Goal: Transaction & Acquisition: Purchase product/service

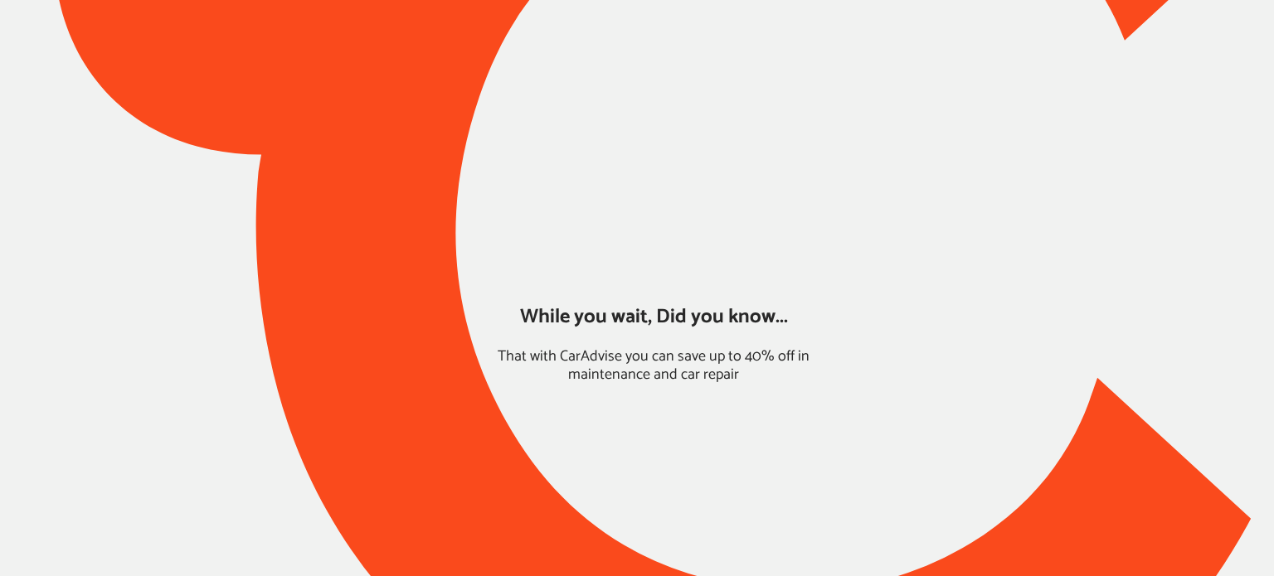
type input "*****"
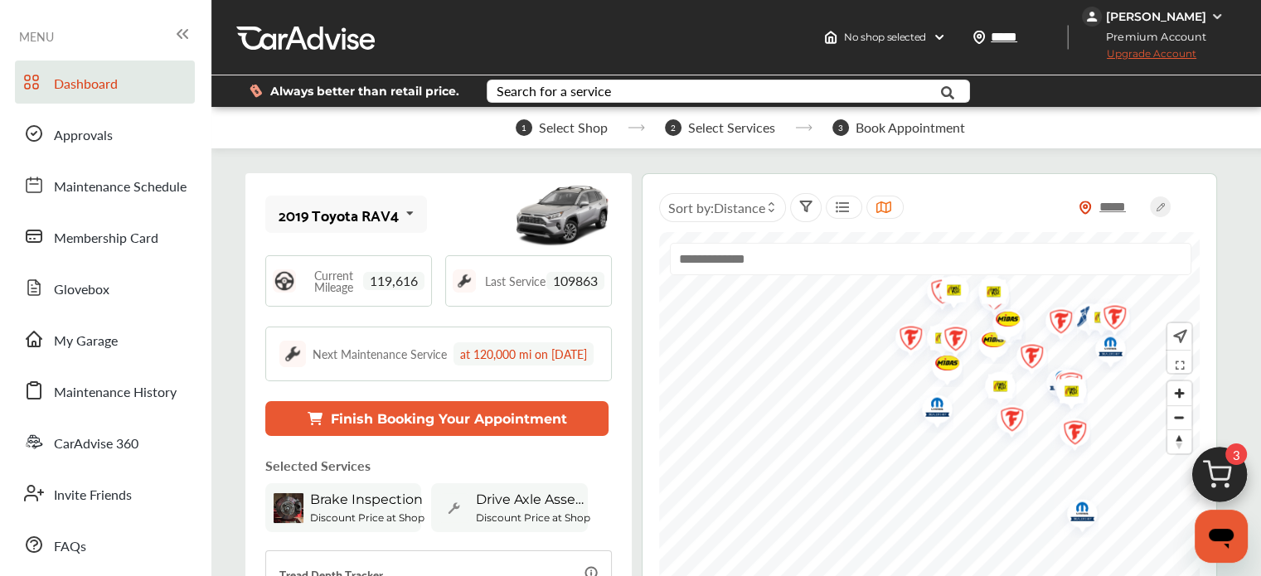
click at [1225, 470] on img at bounding box center [1220, 479] width 80 height 80
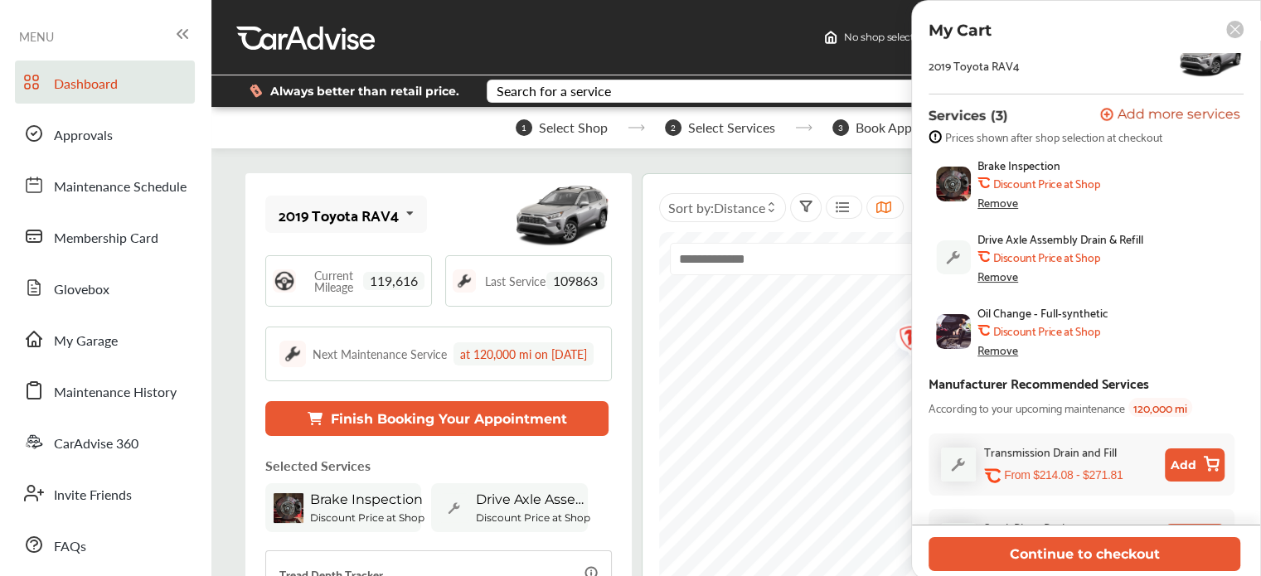
scroll to position [91, 0]
drag, startPoint x: 1114, startPoint y: 260, endPoint x: 1010, endPoint y: 263, distance: 104.5
click at [1010, 263] on div "Drive Axle Assembly Drain & Refill .st0{fill:#FA4A1C;} Discount Price at Shop R…" at bounding box center [1103, 258] width 251 height 51
click at [1139, 268] on div "Drive Axle Assembly Drain & Refill .st0{fill:#FA4A1C;} Discount Price at Shop R…" at bounding box center [1103, 258] width 251 height 51
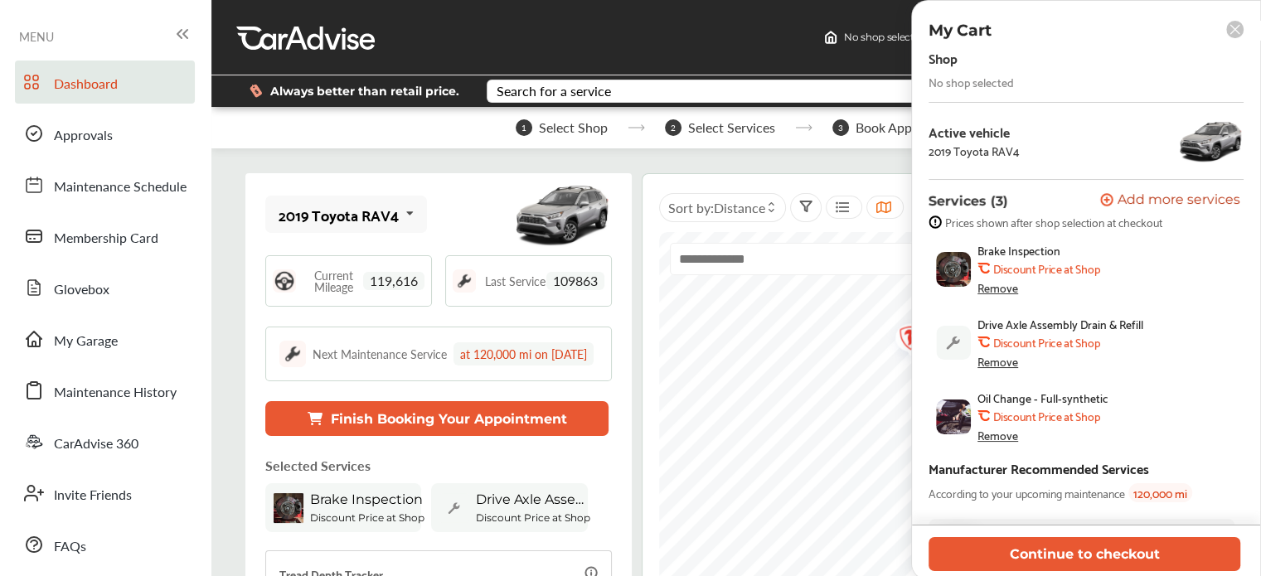
scroll to position [0, 0]
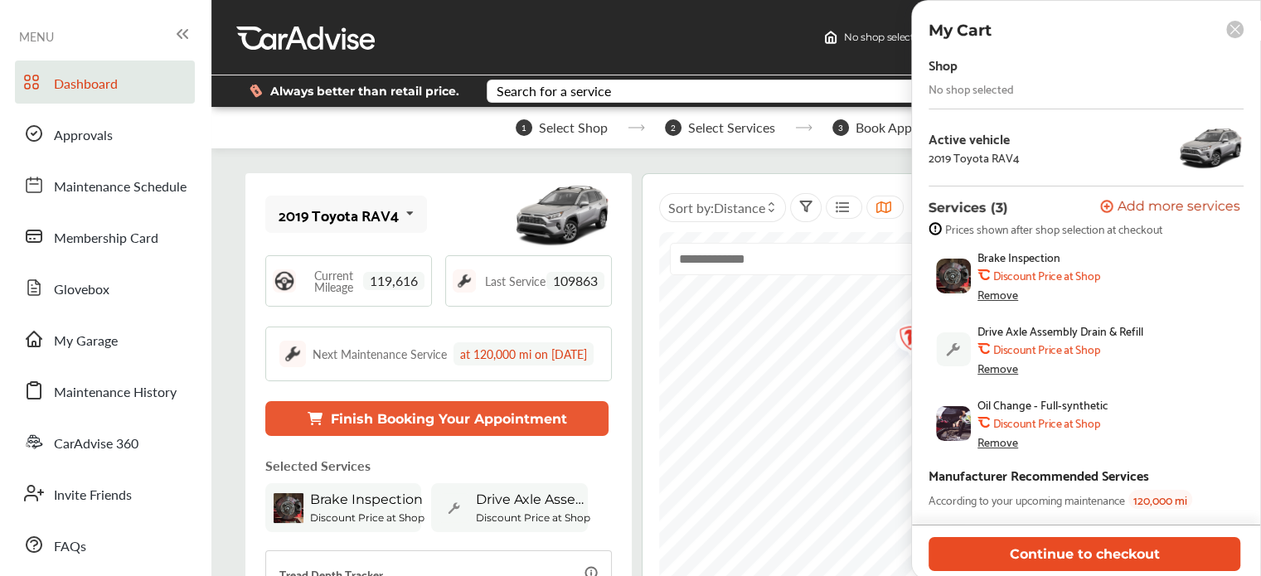
click at [995, 560] on button "Continue to checkout" at bounding box center [1085, 554] width 312 height 34
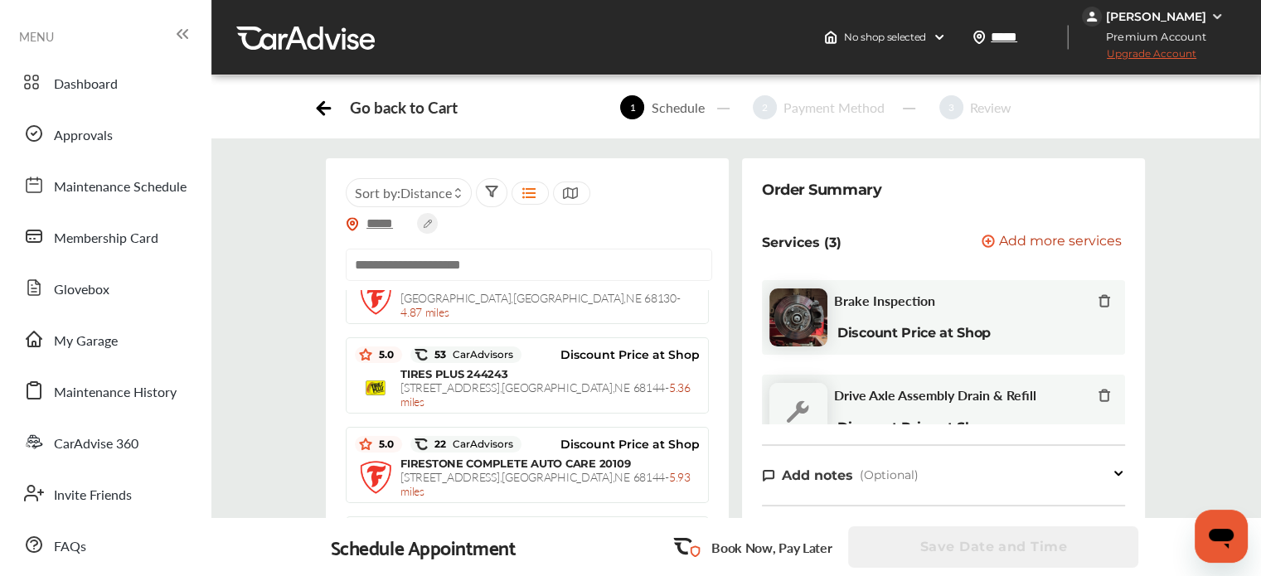
scroll to position [5, 0]
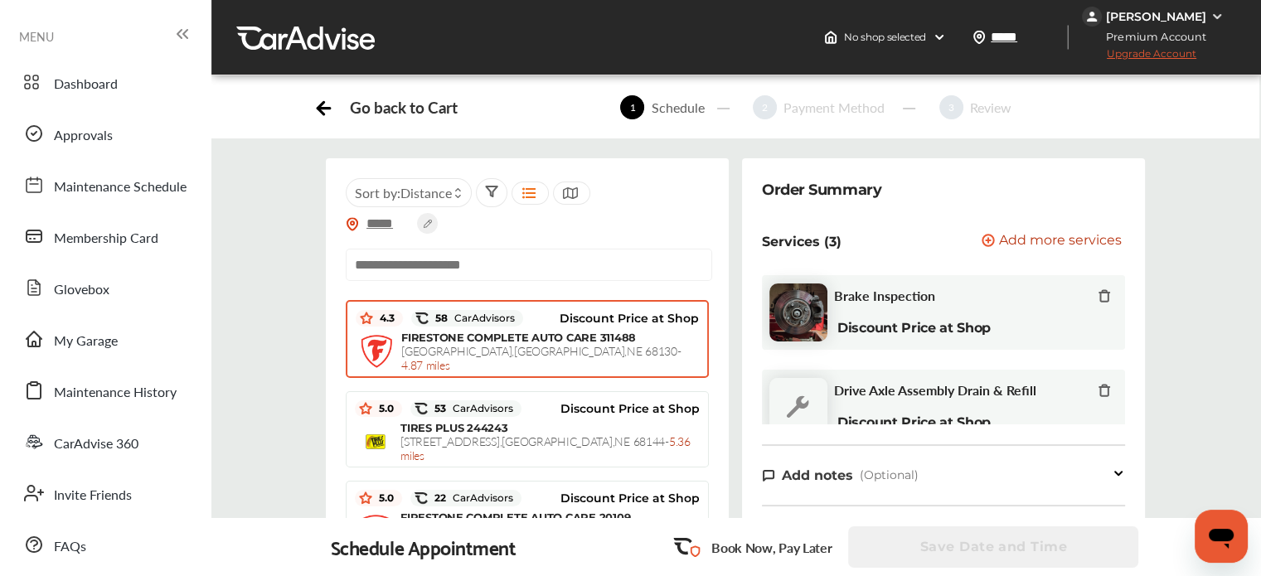
click at [501, 342] on span "[STREET_ADDRESS] - 4.87 miles" at bounding box center [541, 357] width 280 height 31
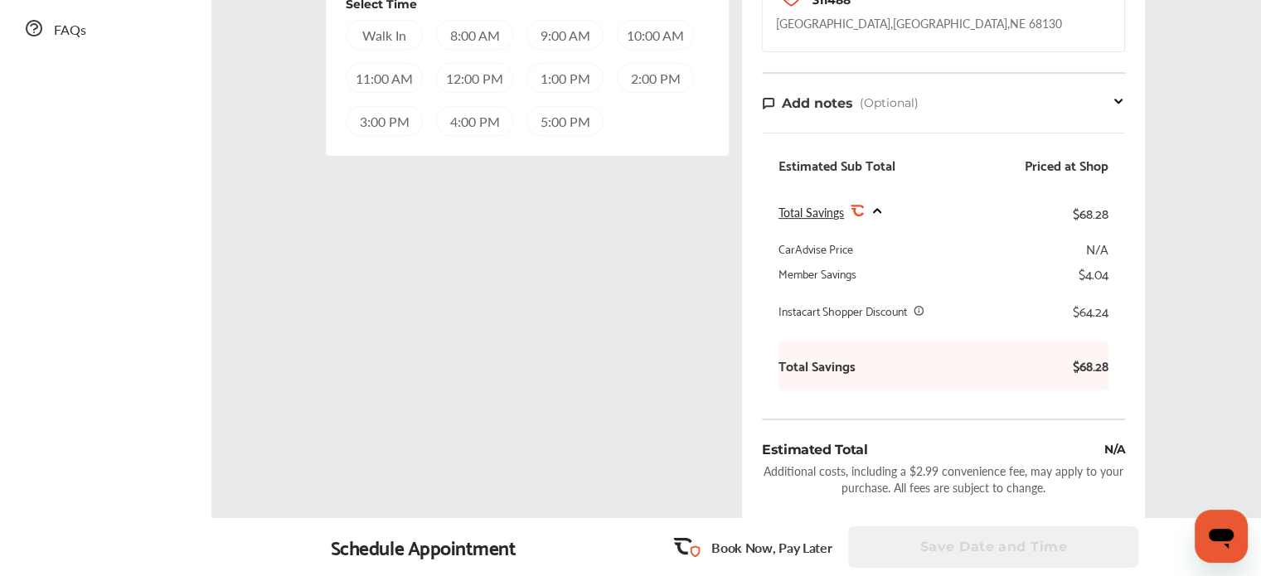
scroll to position [0, 0]
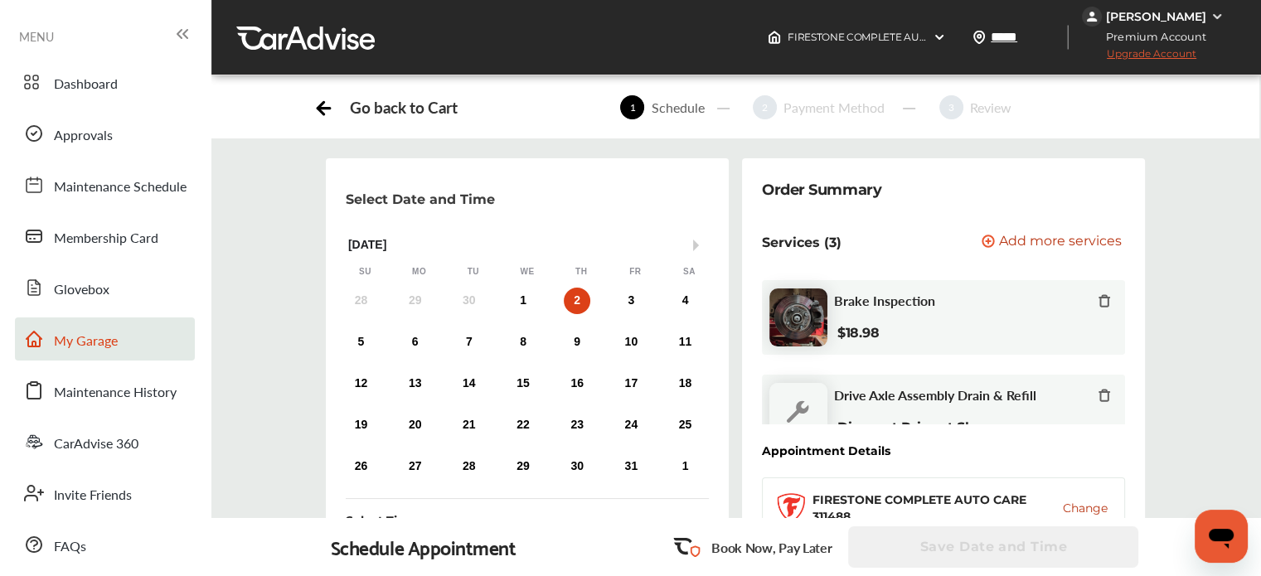
click at [28, 337] on icon at bounding box center [34, 339] width 15 height 15
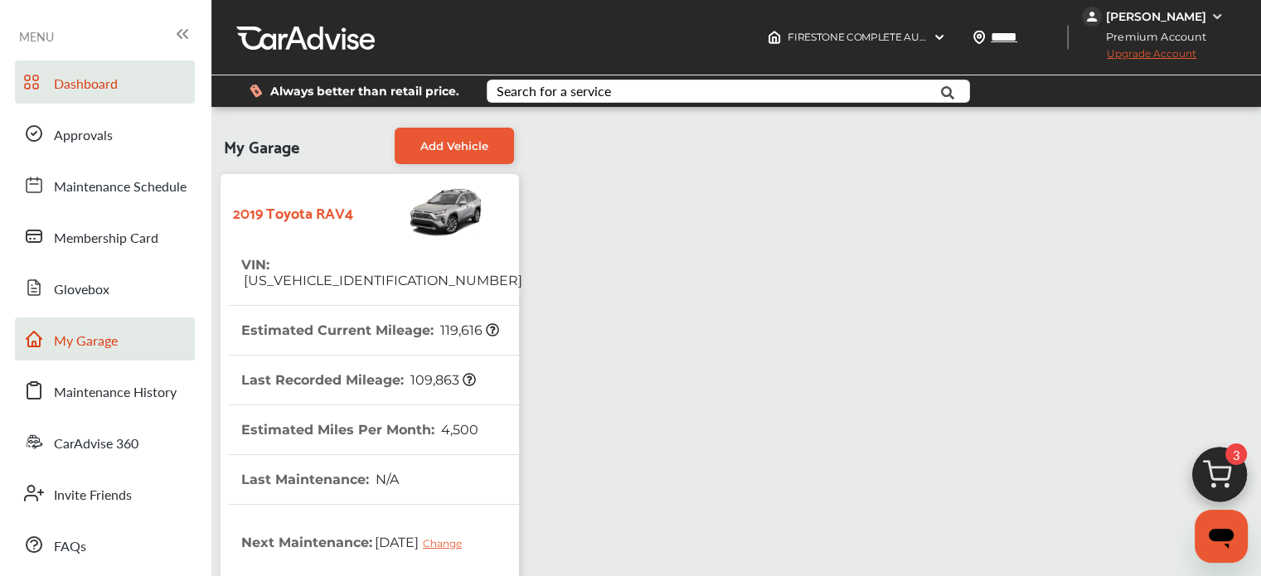
click at [133, 95] on link "Dashboard" at bounding box center [105, 82] width 180 height 43
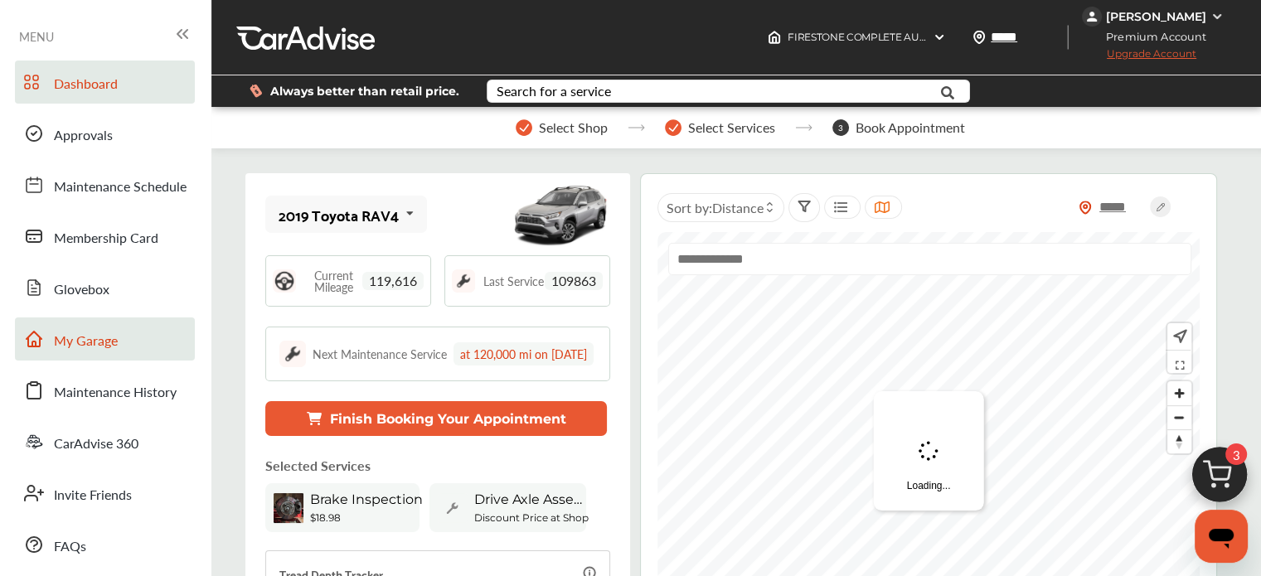
click at [1224, 480] on img at bounding box center [1220, 479] width 80 height 80
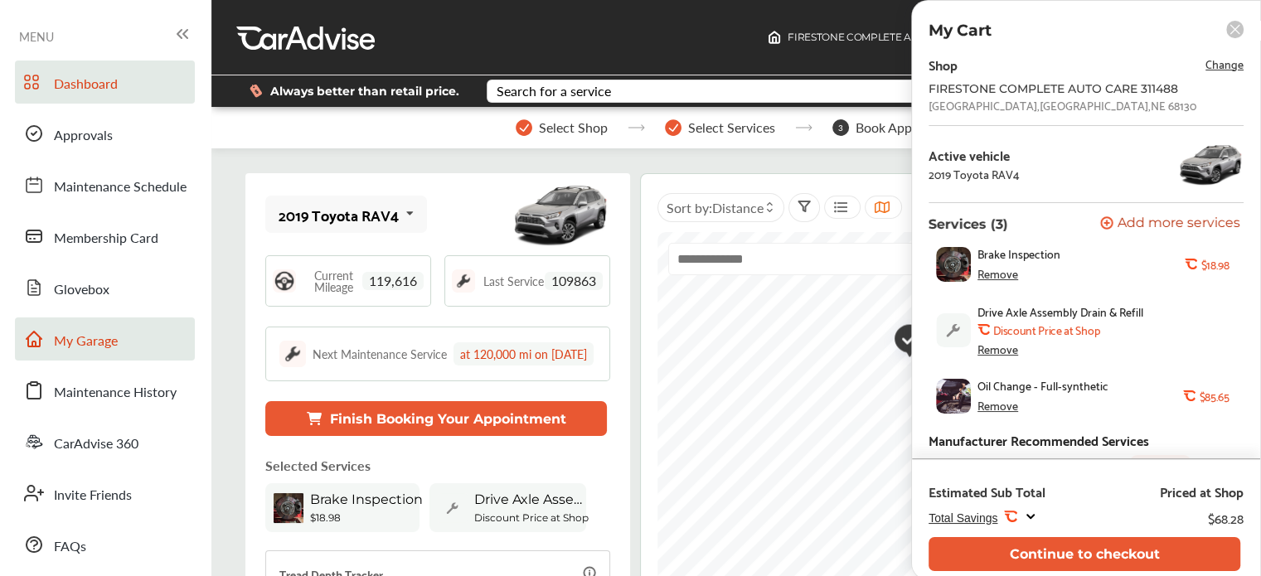
click at [1007, 351] on div "Remove" at bounding box center [998, 348] width 41 height 13
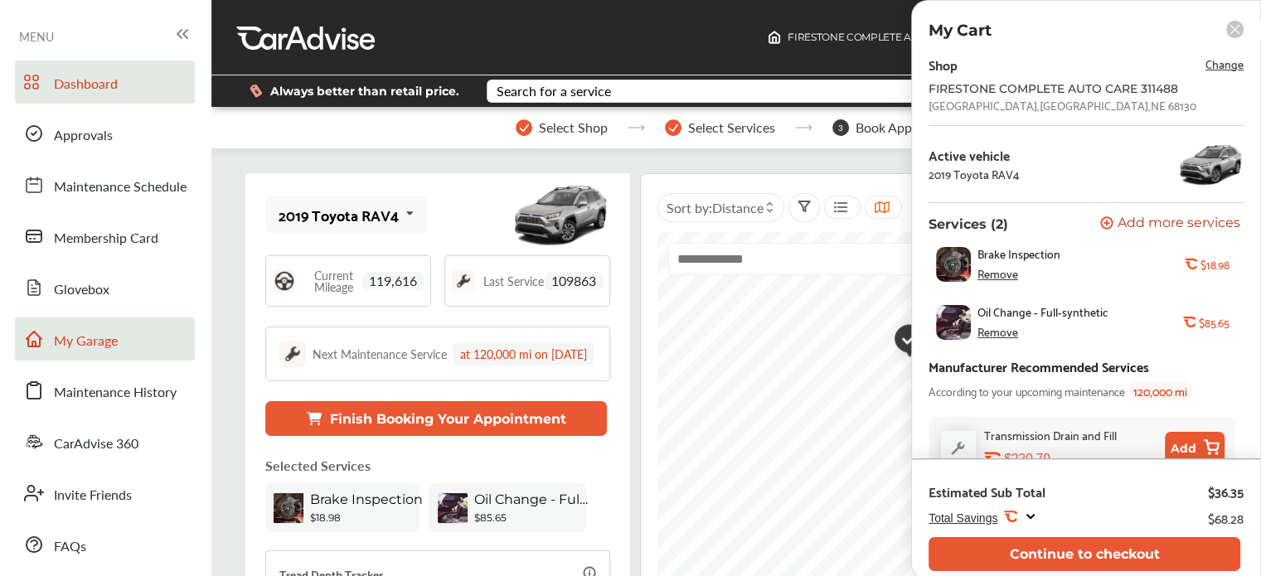
click at [1148, 226] on span "Add more services" at bounding box center [1179, 224] width 123 height 16
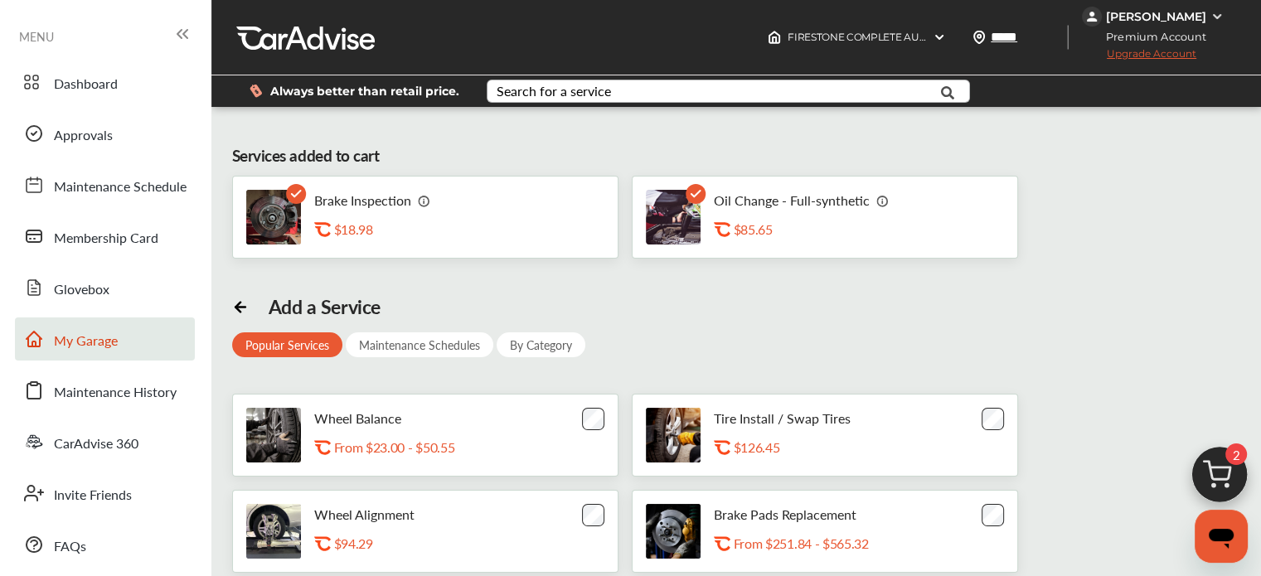
click at [541, 85] on div "Search for a service" at bounding box center [554, 91] width 114 height 13
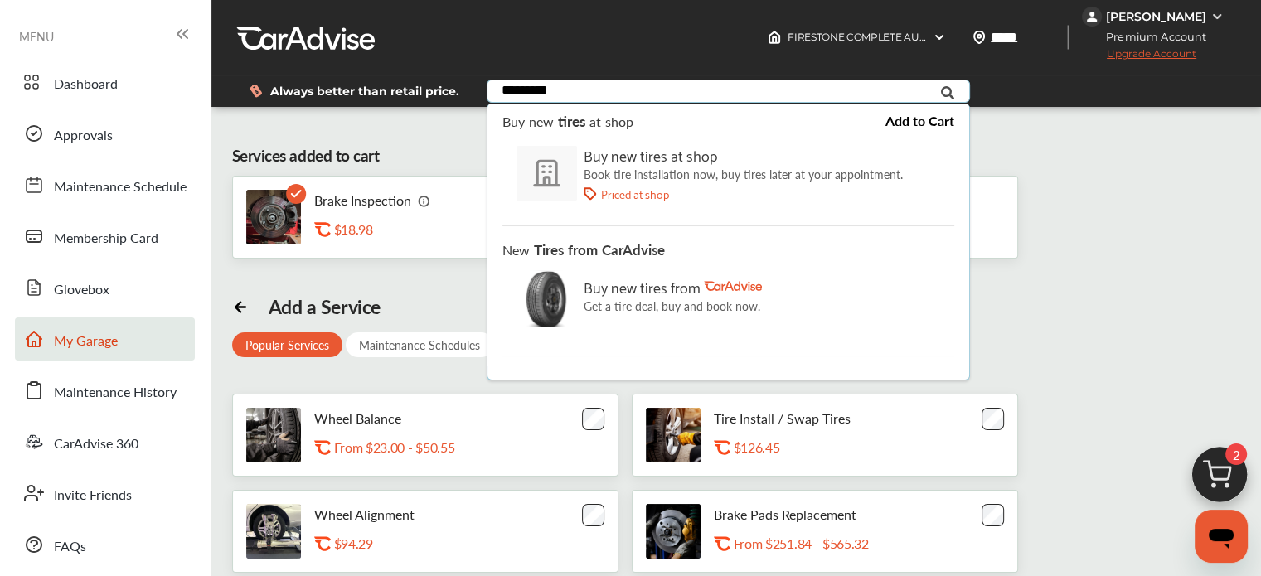
type input "*********"
click at [568, 167] on img at bounding box center [546, 173] width 61 height 56
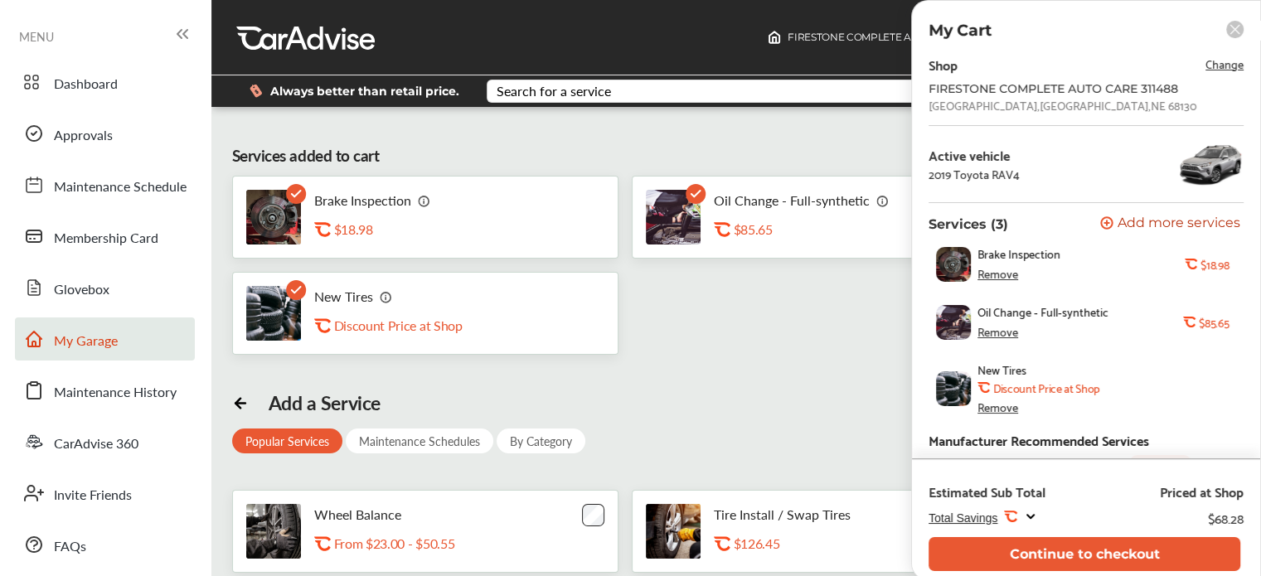
click at [1146, 224] on span "Add more services" at bounding box center [1179, 224] width 123 height 16
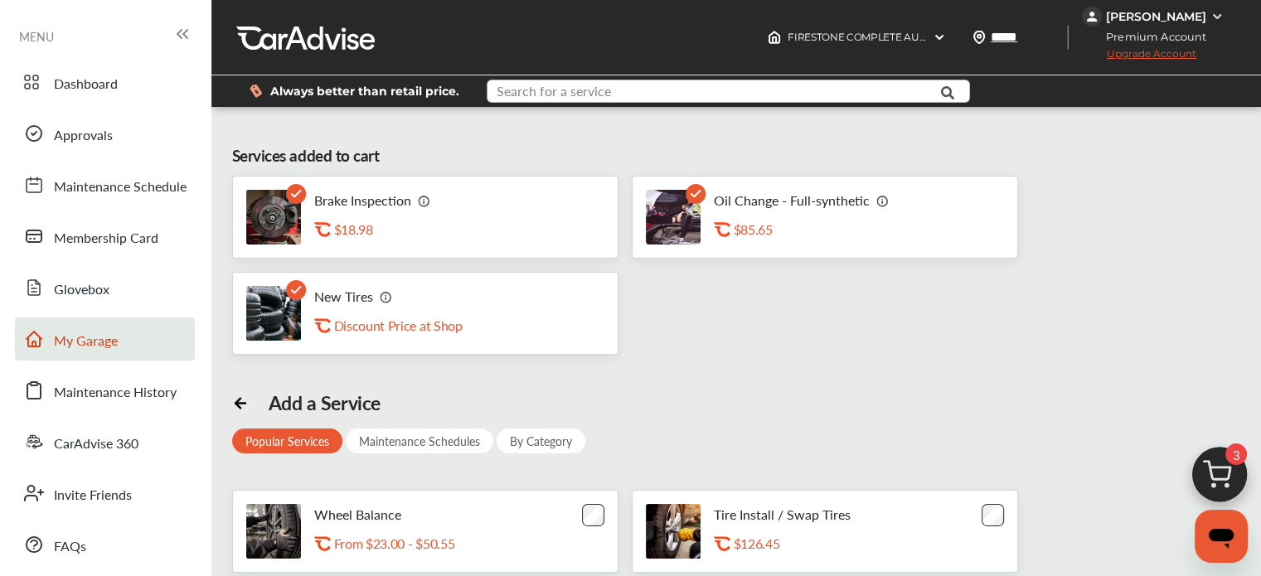
click at [613, 88] on input "text" at bounding box center [713, 93] width 450 height 26
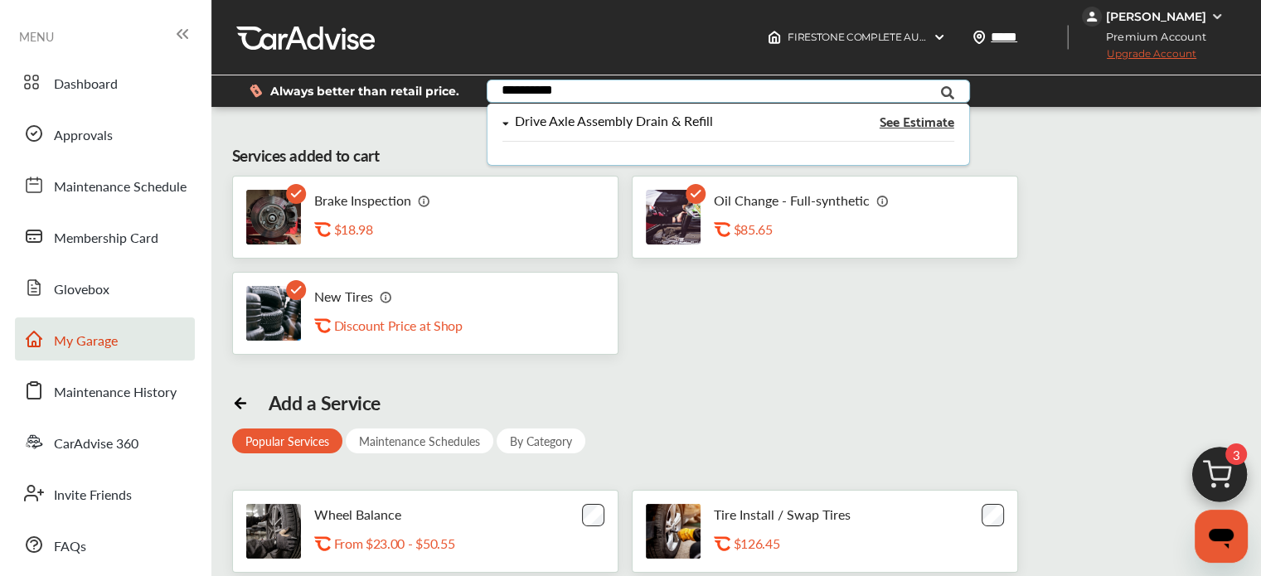
type input "**********"
click at [608, 124] on div "Drive Axle Assembly Drain & Refill" at bounding box center [613, 121] width 197 height 14
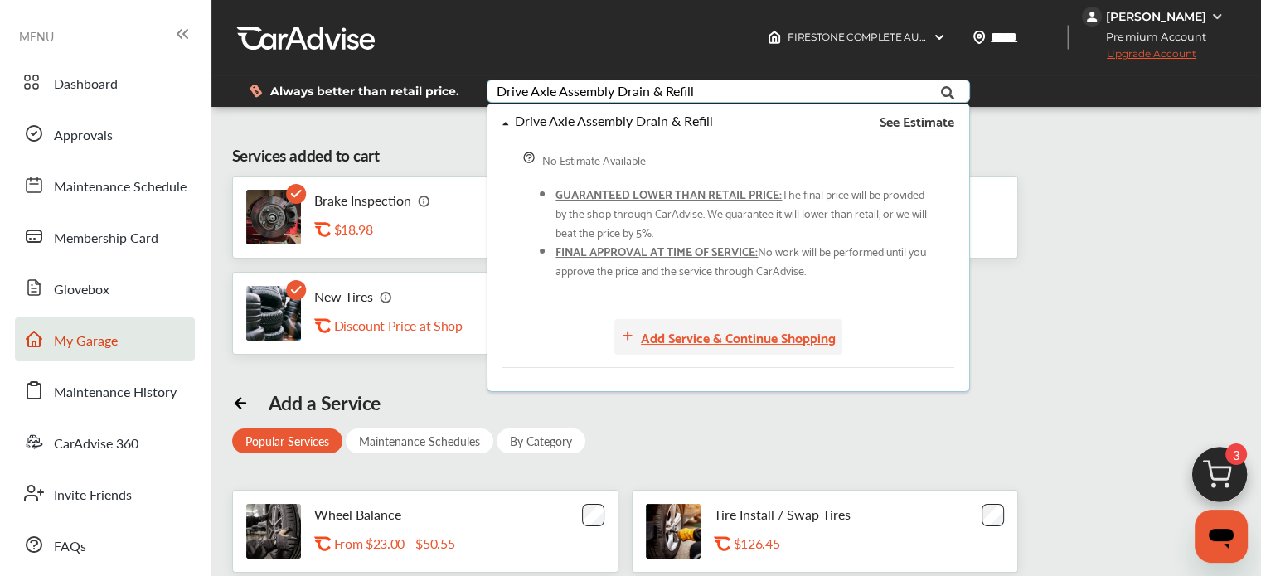
click at [716, 342] on div "Add Service & Continue Shopping" at bounding box center [738, 337] width 195 height 22
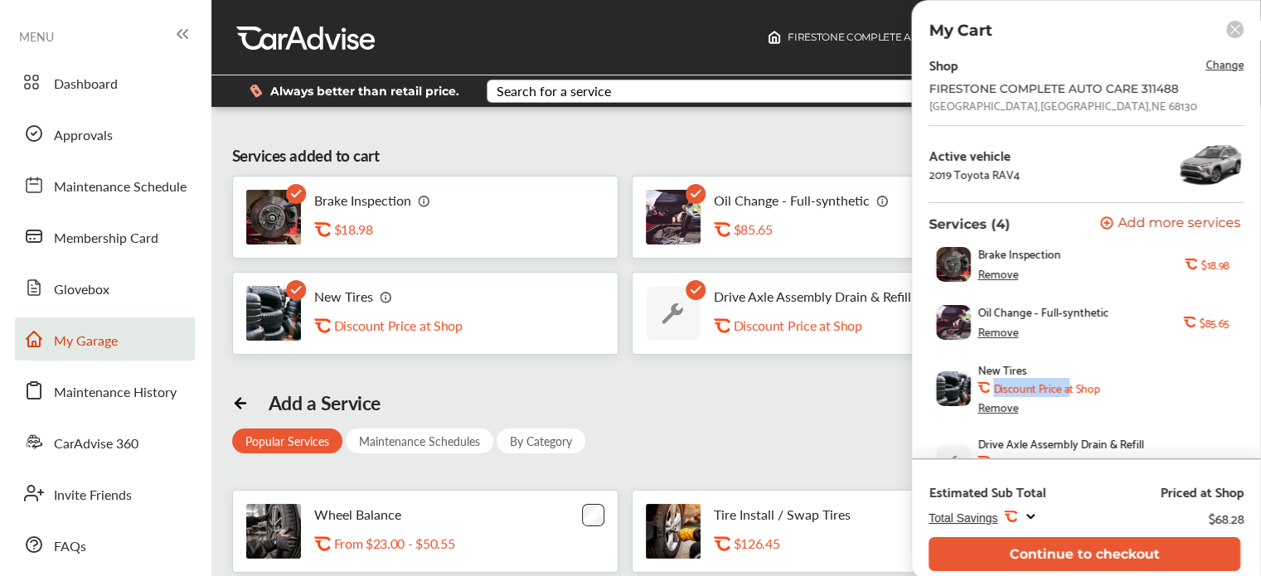
drag, startPoint x: 1079, startPoint y: 364, endPoint x: 1066, endPoint y: 388, distance: 27.1
click at [1066, 388] on div "New Tires .st0{fill:#FA4A1C;} Discount Price at Shop Remove" at bounding box center [1103, 388] width 251 height 51
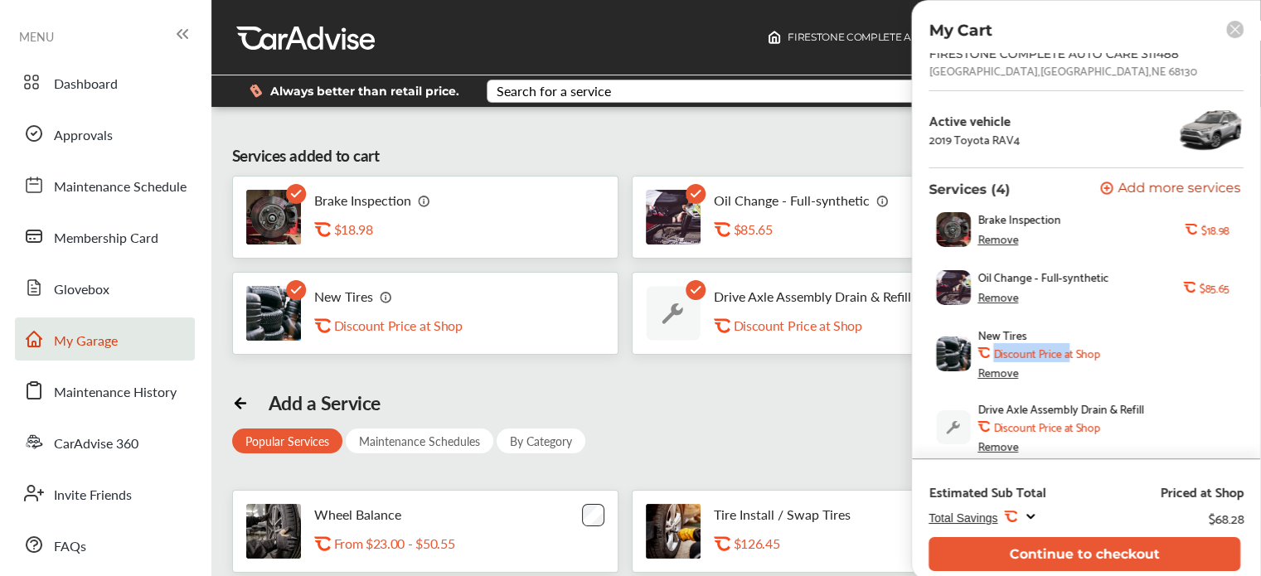
scroll to position [36, 0]
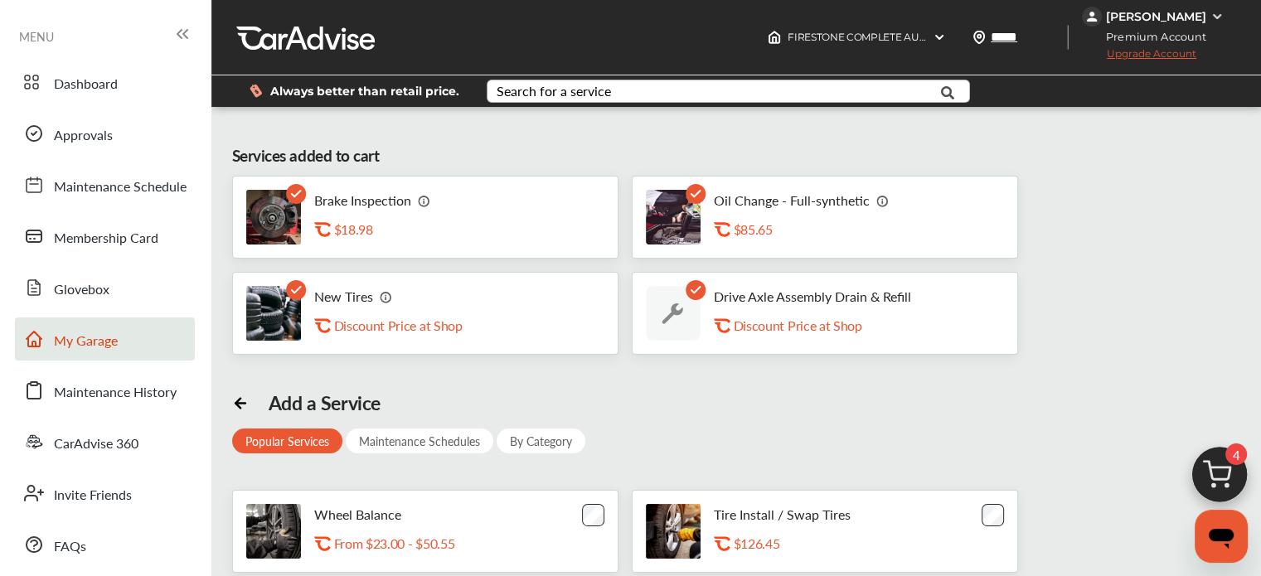
click at [1217, 465] on img at bounding box center [1220, 479] width 80 height 80
